Goal: Task Accomplishment & Management: Manage account settings

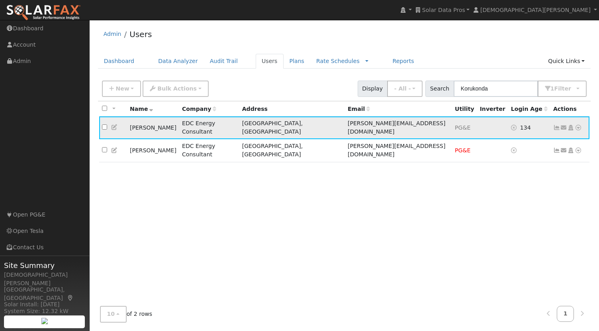
click at [134, 124] on td "[PERSON_NAME]" at bounding box center [153, 127] width 52 height 23
drag, startPoint x: 134, startPoint y: 124, endPoint x: 155, endPoint y: 124, distance: 20.7
click at [155, 124] on td "[PERSON_NAME]" at bounding box center [153, 127] width 52 height 23
click at [239, 125] on td "EDC Energy Consultant" at bounding box center [209, 127] width 60 height 23
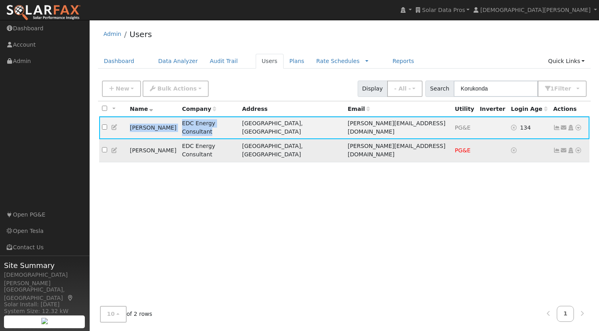
copy tr "[PERSON_NAME] EDC Energy Consultant"
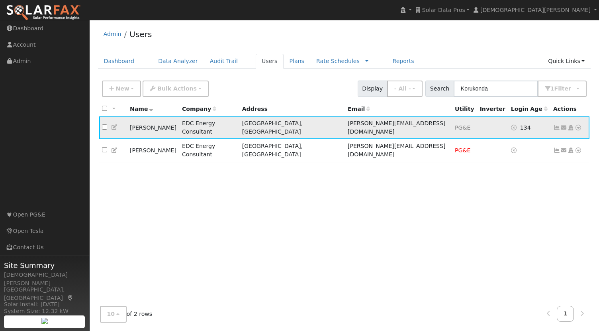
click at [555, 125] on icon at bounding box center [556, 128] width 7 height 6
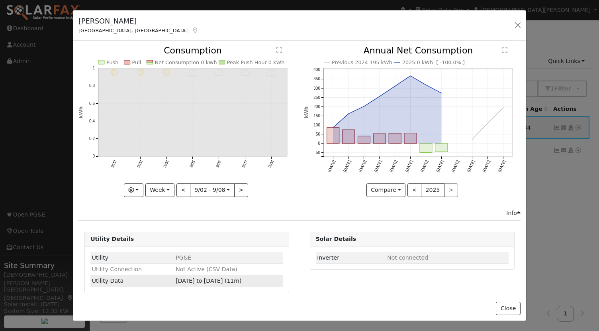
click at [185, 280] on span "[DATE] to [DATE] (11m)" at bounding box center [209, 280] width 66 height 6
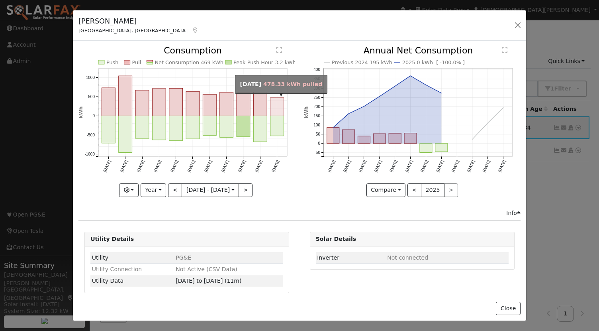
click at [277, 108] on rect "onclick=""" at bounding box center [278, 107] width 14 height 18
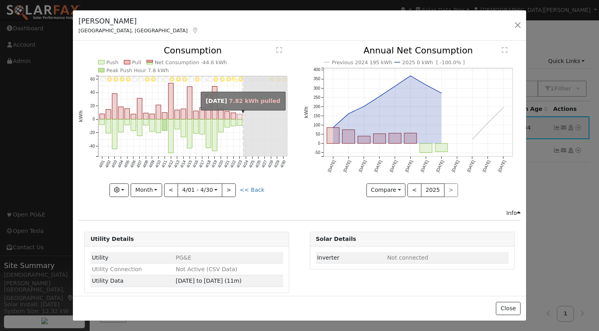
click at [239, 118] on rect "onclick=""" at bounding box center [239, 116] width 5 height 5
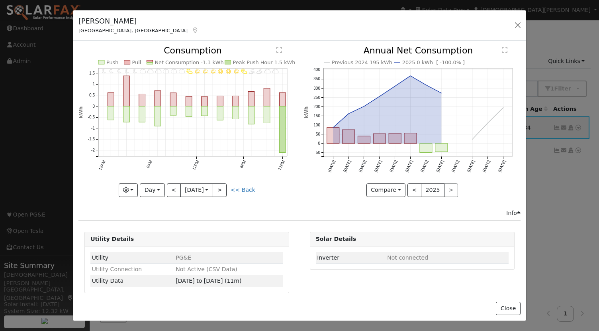
click at [272, 195] on div "Graphs Estimated Production Previous Year AI Production Previous Year Consumpti…" at bounding box center [186, 190] width 217 height 14
click at [167, 188] on button "<" at bounding box center [174, 190] width 14 height 14
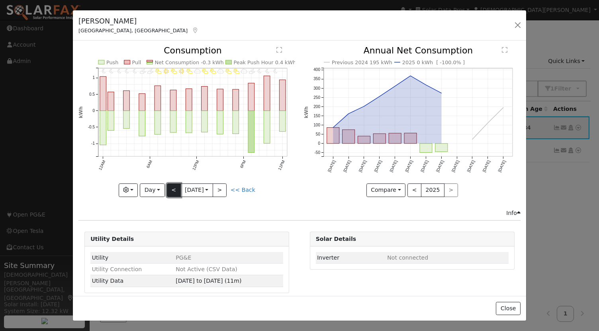
click at [170, 190] on button "<" at bounding box center [174, 190] width 14 height 14
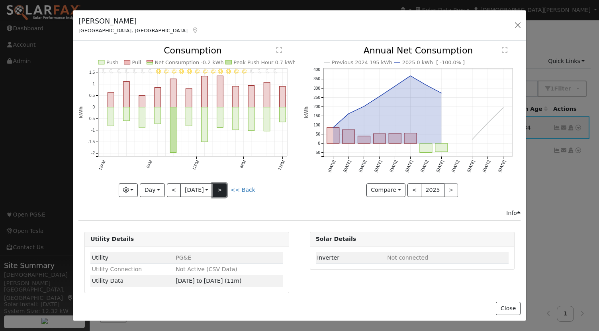
click at [225, 189] on button ">" at bounding box center [220, 190] width 14 height 14
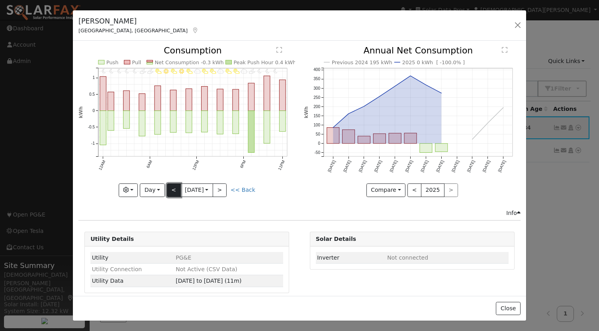
click at [172, 192] on button "<" at bounding box center [174, 190] width 14 height 14
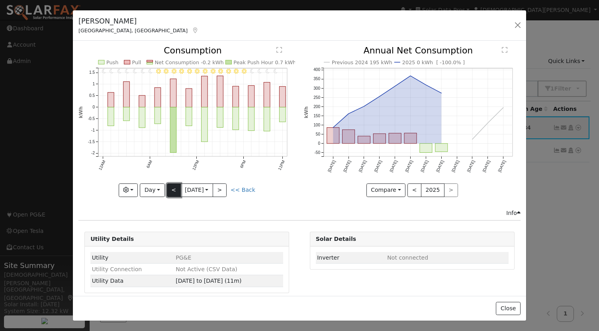
click at [172, 192] on button "<" at bounding box center [174, 190] width 14 height 14
type input "[DATE]"
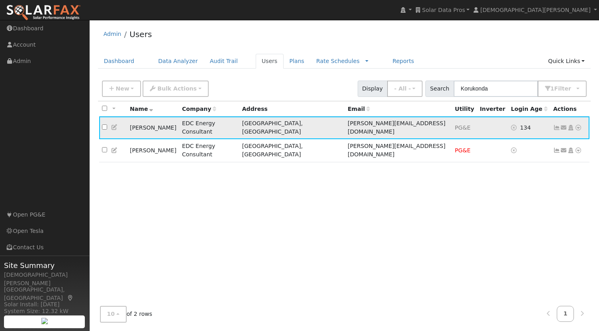
click at [116, 124] on icon at bounding box center [114, 127] width 7 height 6
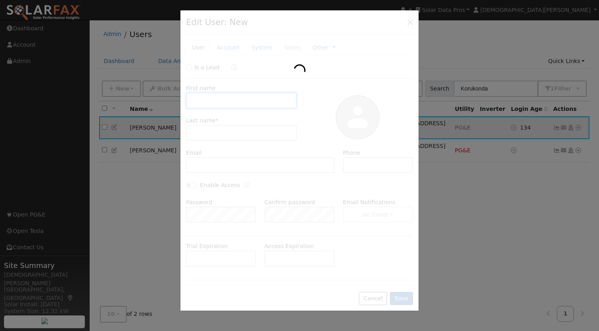
type input "Yash"
type input "Korukonda"
type input "[PERSON_NAME][EMAIL_ADDRESS][DOMAIN_NAME]"
type input "503) 539-3278"
type input "Default Account"
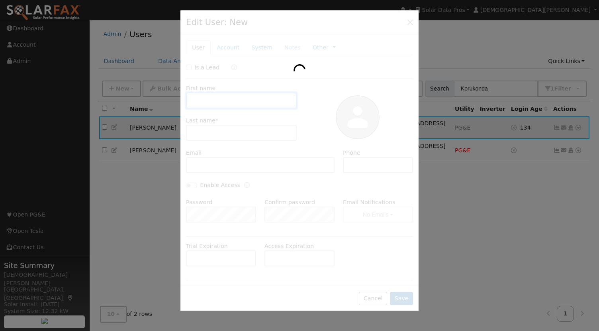
type input "[STREET_ADDRESS]"
type input "[GEOGRAPHIC_DATA]"
type input "CA"
type input "94526"
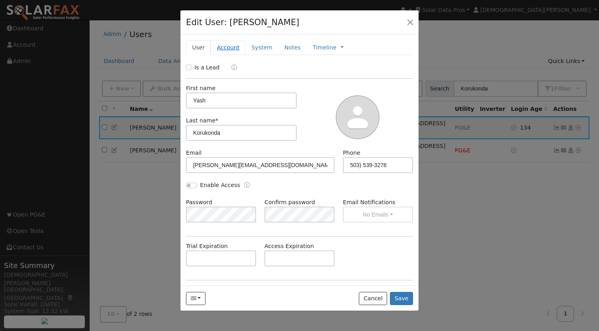
click at [237, 47] on link "Account" at bounding box center [228, 47] width 35 height 15
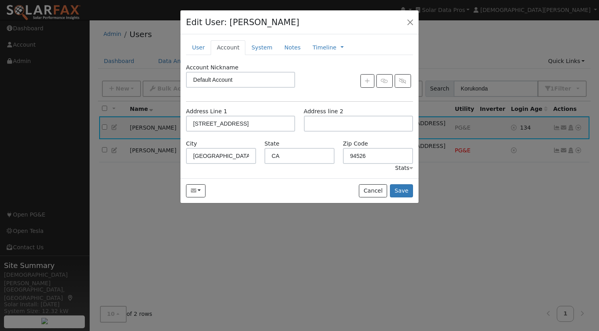
click at [399, 170] on div "Stats" at bounding box center [404, 168] width 18 height 8
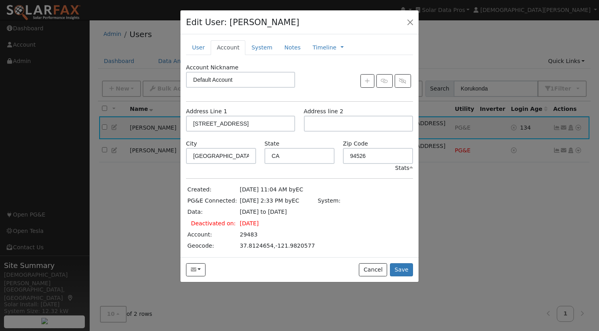
click at [245, 232] on td "29483" at bounding box center [277, 234] width 78 height 11
copy td "29483"
